Goal: Use online tool/utility: Utilize a website feature to perform a specific function

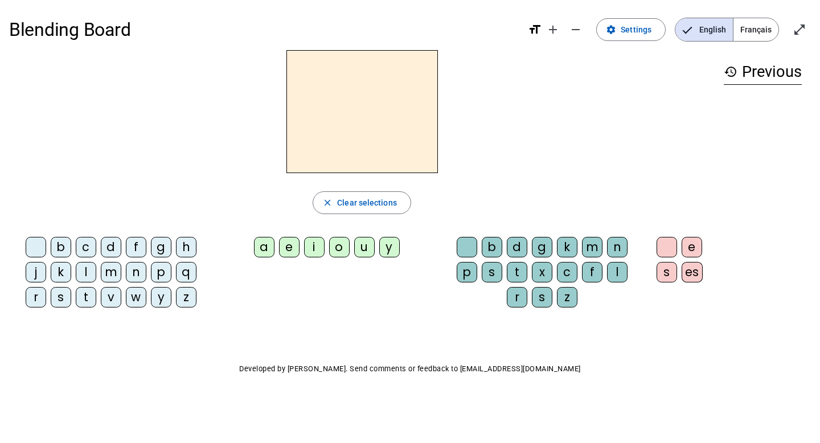
click at [134, 245] on div "f" at bounding box center [136, 247] width 20 height 20
click at [691, 243] on div "e" at bounding box center [692, 247] width 20 height 20
click at [492, 277] on div "s" at bounding box center [492, 272] width 20 height 20
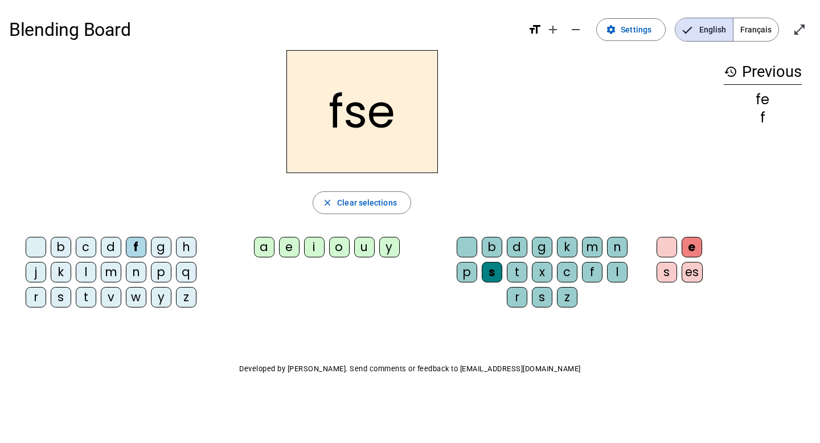
click at [388, 123] on h2 "fse" at bounding box center [361, 111] width 151 height 123
click at [357, 125] on h2 "fse" at bounding box center [361, 111] width 151 height 123
click at [355, 110] on h2 "fse" at bounding box center [361, 111] width 151 height 123
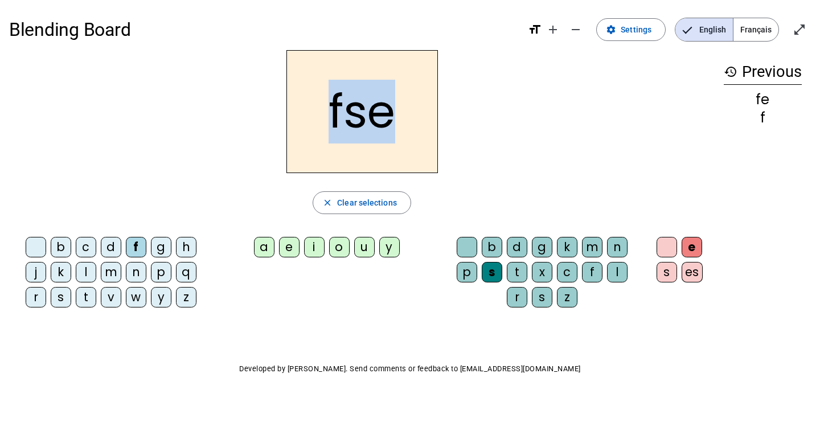
click at [355, 110] on h2 "fse" at bounding box center [361, 111] width 151 height 123
click at [356, 202] on span "Clear selections" at bounding box center [367, 203] width 60 height 14
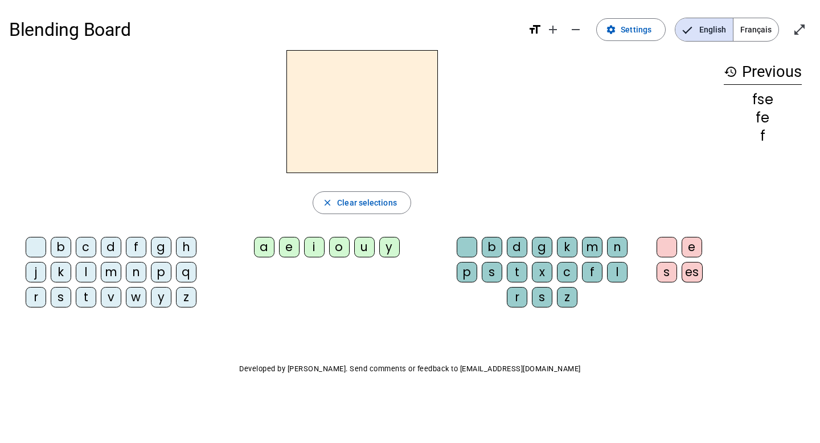
click at [762, 34] on span "Français" at bounding box center [755, 29] width 45 height 23
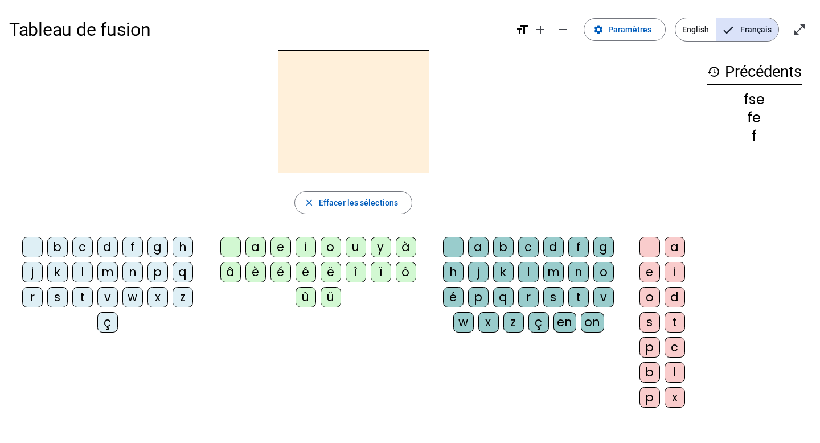
click at [109, 246] on div "d" at bounding box center [107, 247] width 20 height 20
click at [650, 272] on div "e" at bounding box center [649, 272] width 20 height 20
click at [580, 269] on div "n" at bounding box center [578, 272] width 20 height 20
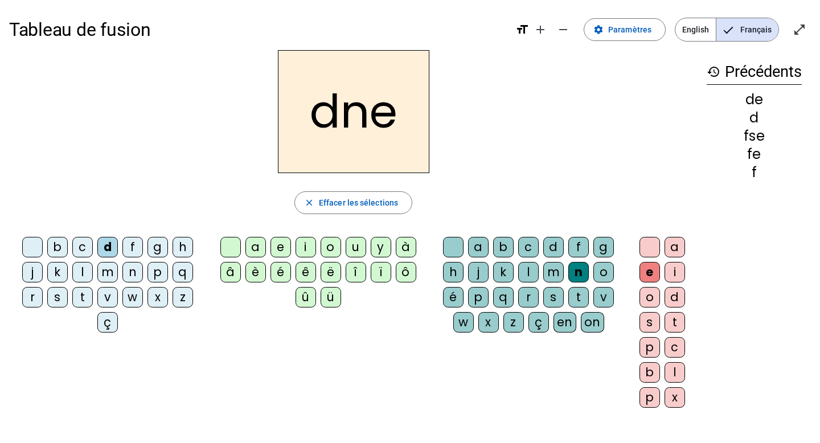
click at [675, 321] on div "t" at bounding box center [674, 322] width 20 height 20
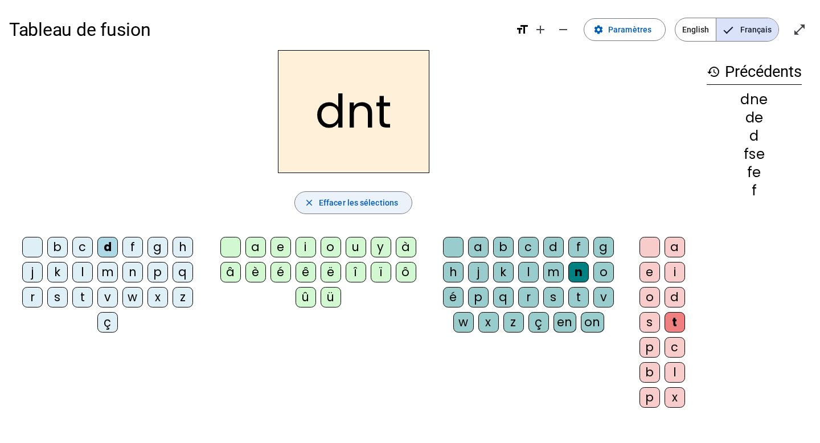
click at [331, 204] on span "Effacer les sélections" at bounding box center [358, 203] width 79 height 14
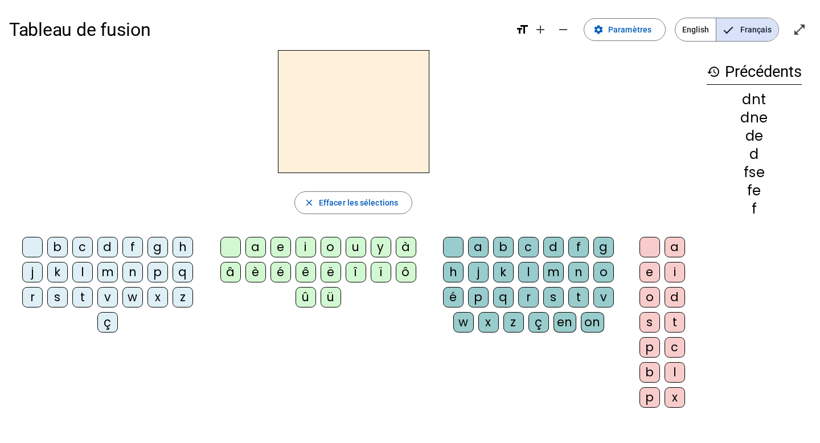
click at [108, 249] on div "d" at bounding box center [107, 247] width 20 height 20
click at [283, 246] on div "e" at bounding box center [280, 247] width 20 height 20
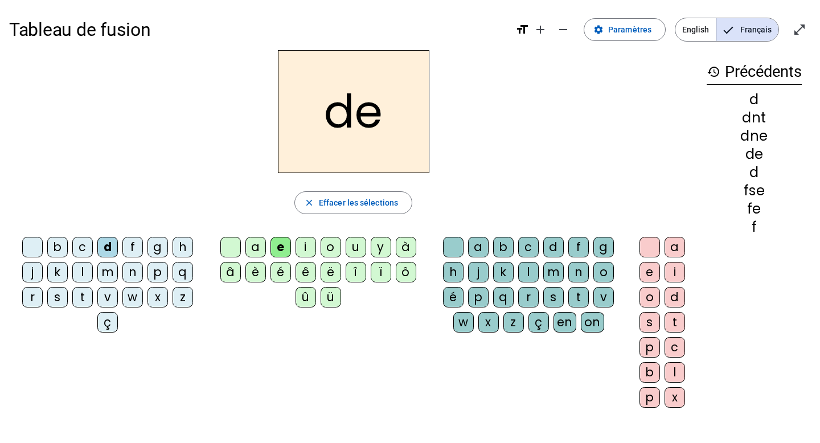
click at [569, 272] on div "n" at bounding box center [578, 272] width 20 height 20
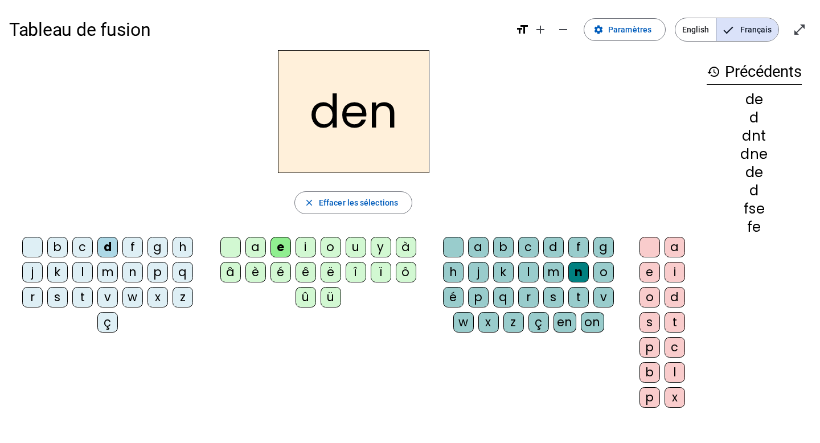
click at [672, 317] on div "t" at bounding box center [674, 322] width 20 height 20
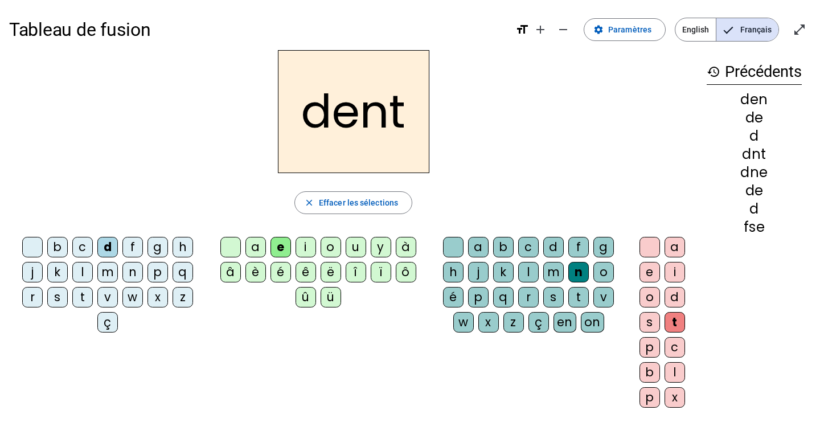
click at [363, 131] on h2 "dent" at bounding box center [353, 111] width 151 height 123
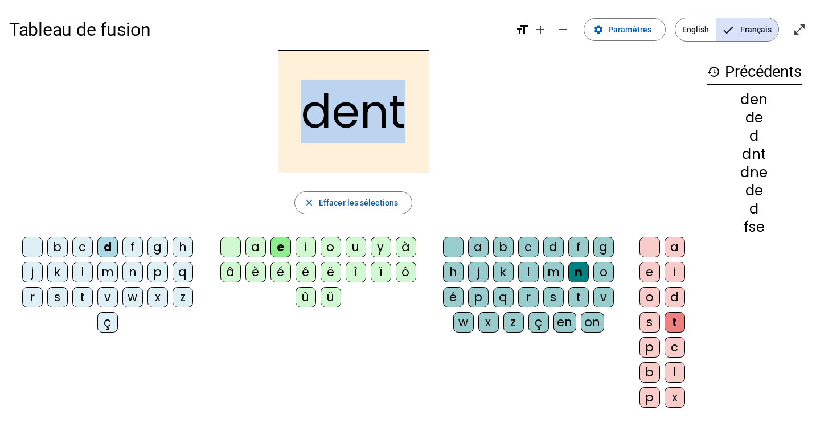
click at [363, 131] on h2 "dent" at bounding box center [353, 111] width 151 height 123
click at [339, 201] on span "Effacer les sélections" at bounding box center [358, 203] width 79 height 14
